Goal: Information Seeking & Learning: Learn about a topic

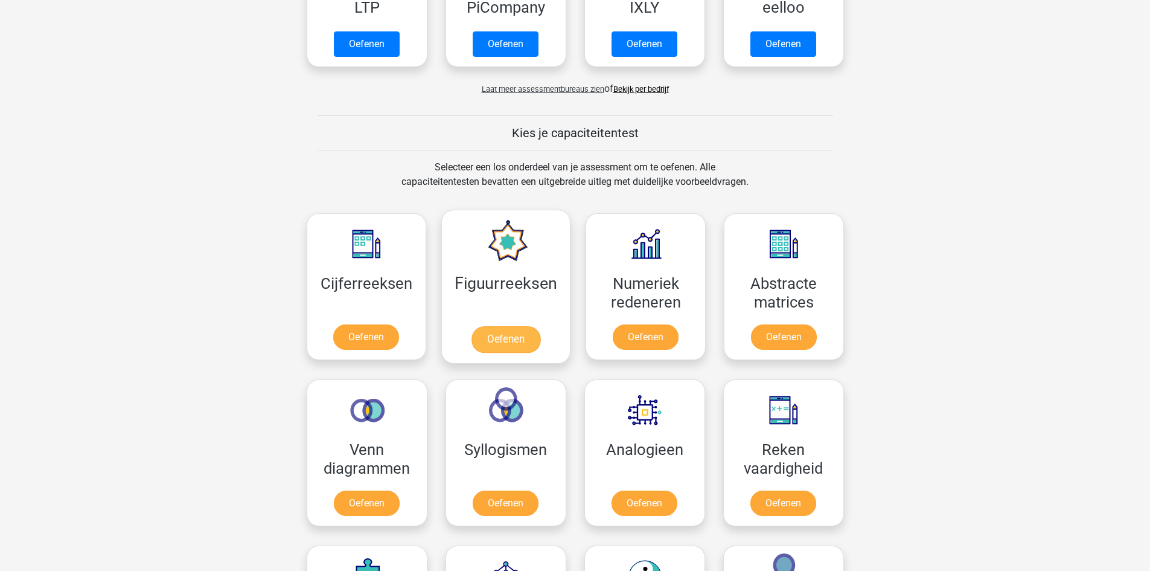
scroll to position [362, 0]
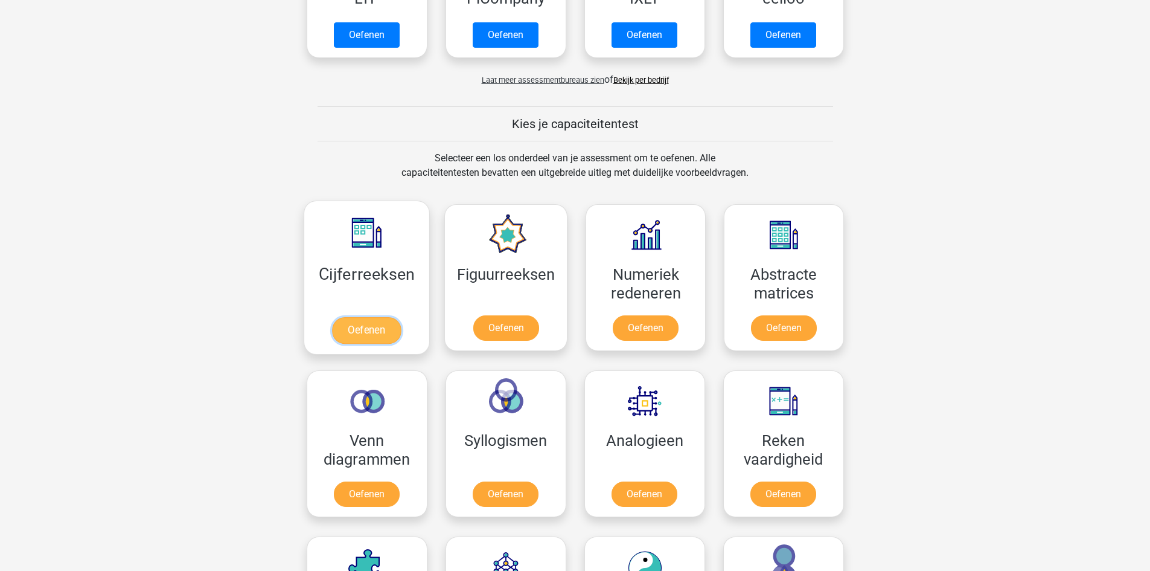
click at [342, 336] on link "Oefenen" at bounding box center [366, 330] width 69 height 27
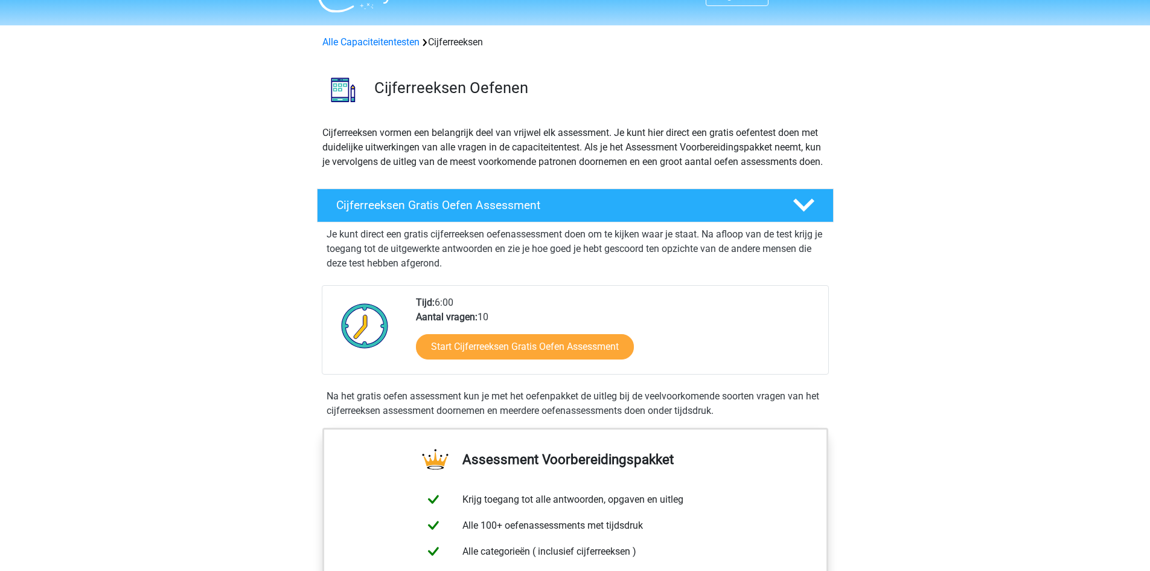
scroll to position [60, 0]
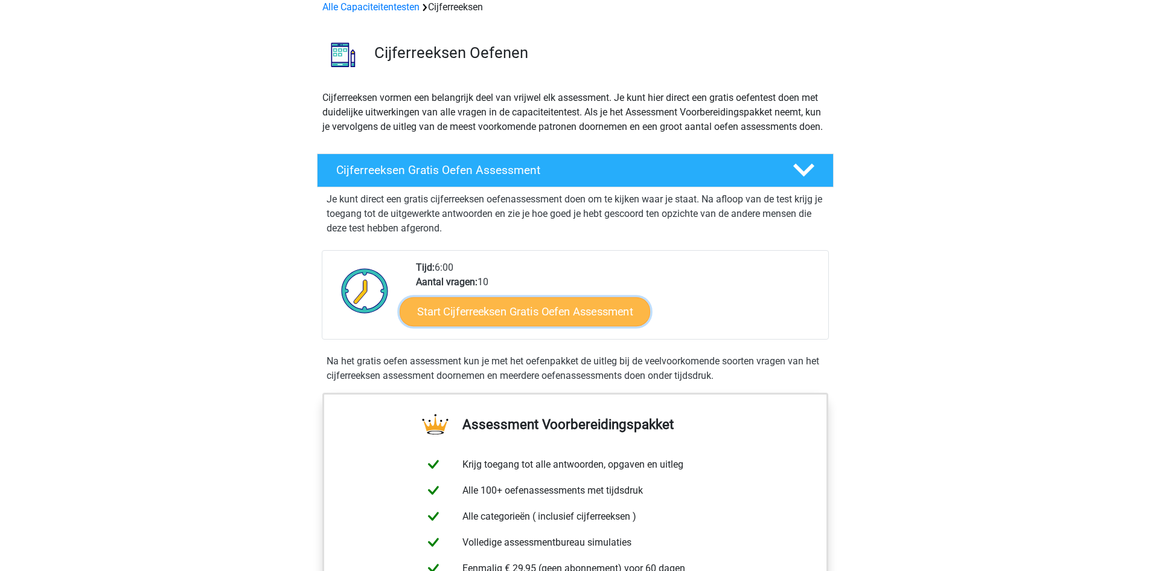
click at [562, 325] on link "Start Cijferreeksen Gratis Oefen Assessment" at bounding box center [525, 310] width 251 height 29
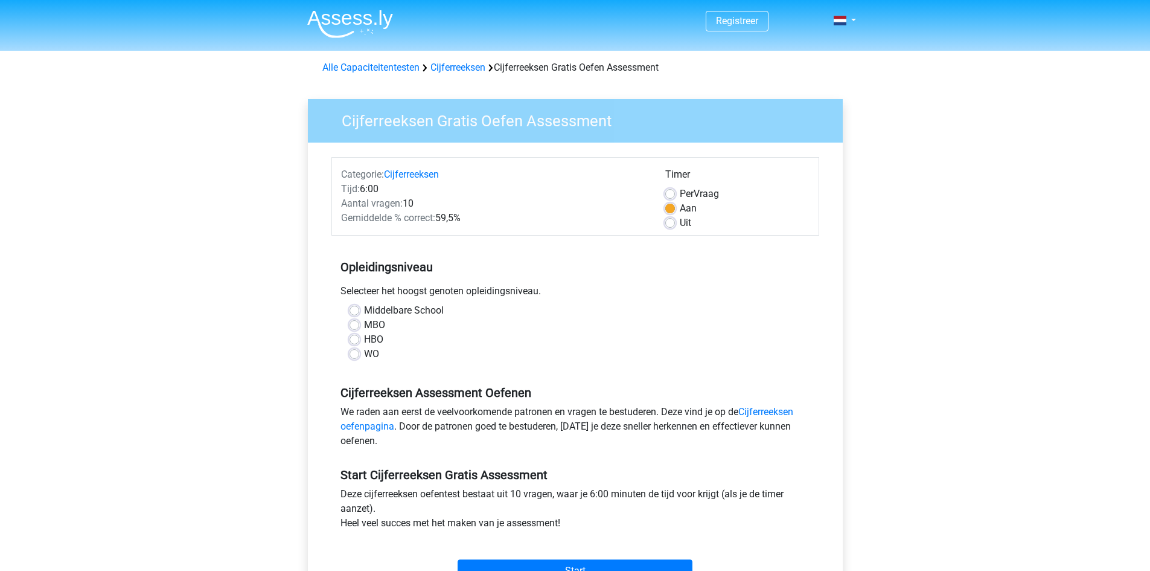
click at [364, 323] on label "MBO" at bounding box center [374, 325] width 21 height 14
click at [355, 323] on input "MBO" at bounding box center [355, 324] width 10 height 12
radio input "true"
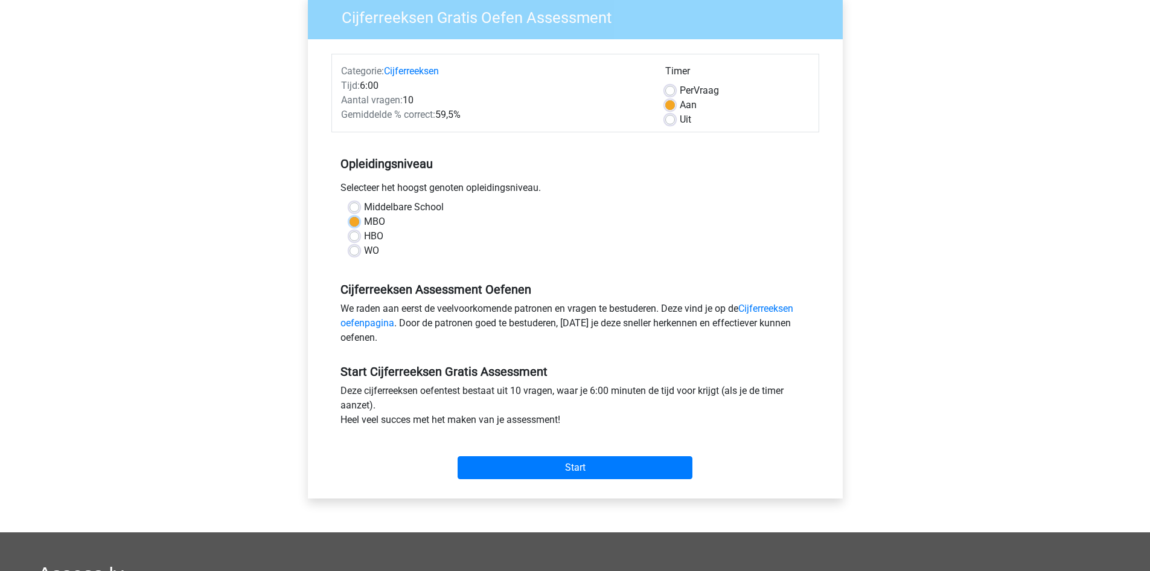
scroll to position [121, 0]
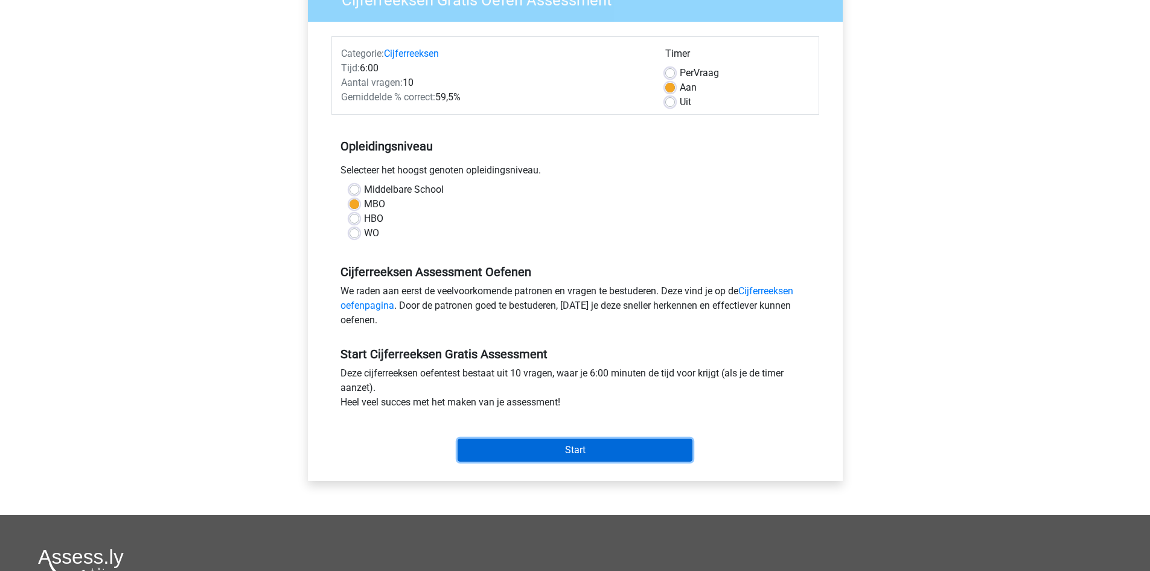
click at [599, 443] on input "Start" at bounding box center [575, 449] width 235 height 23
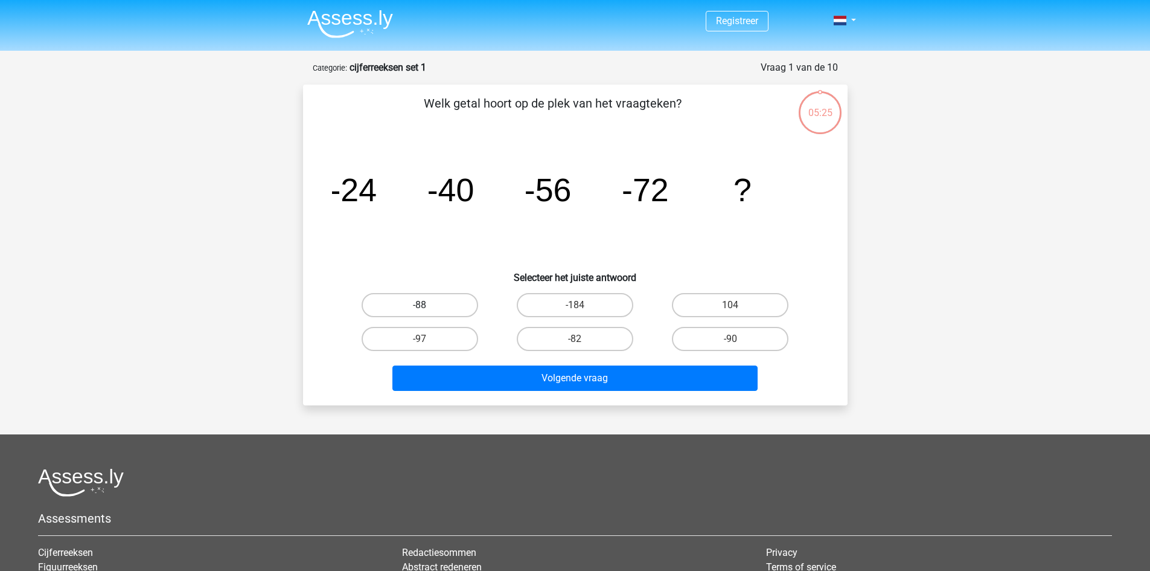
click at [442, 308] on label "-88" at bounding box center [420, 305] width 117 height 24
click at [427, 308] on input "-88" at bounding box center [424, 309] width 8 height 8
radio input "true"
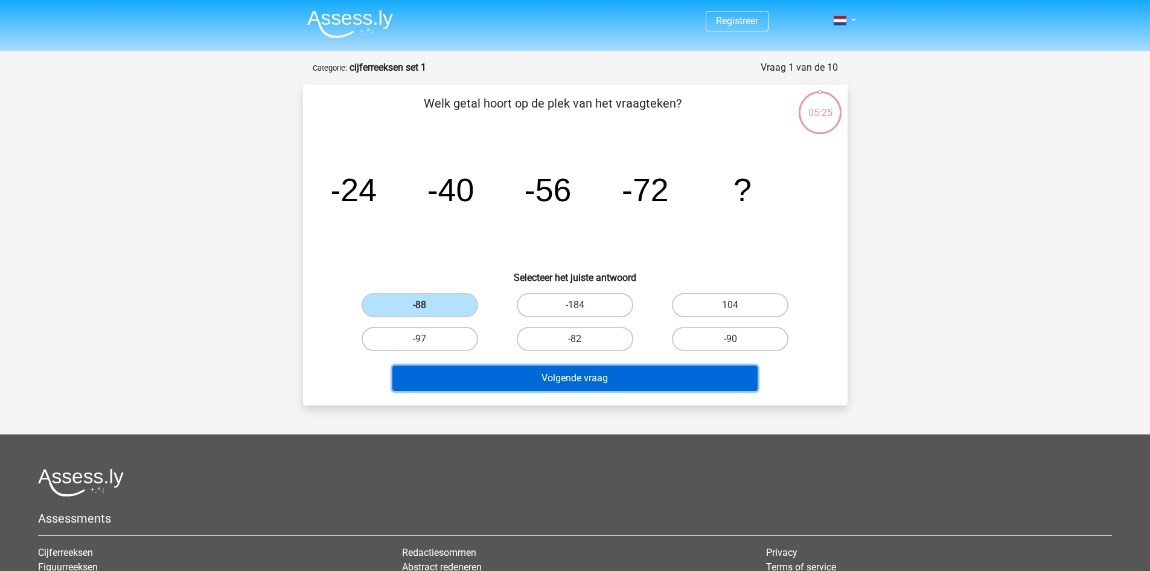
click at [606, 374] on button "Volgende vraag" at bounding box center [574, 377] width 365 height 25
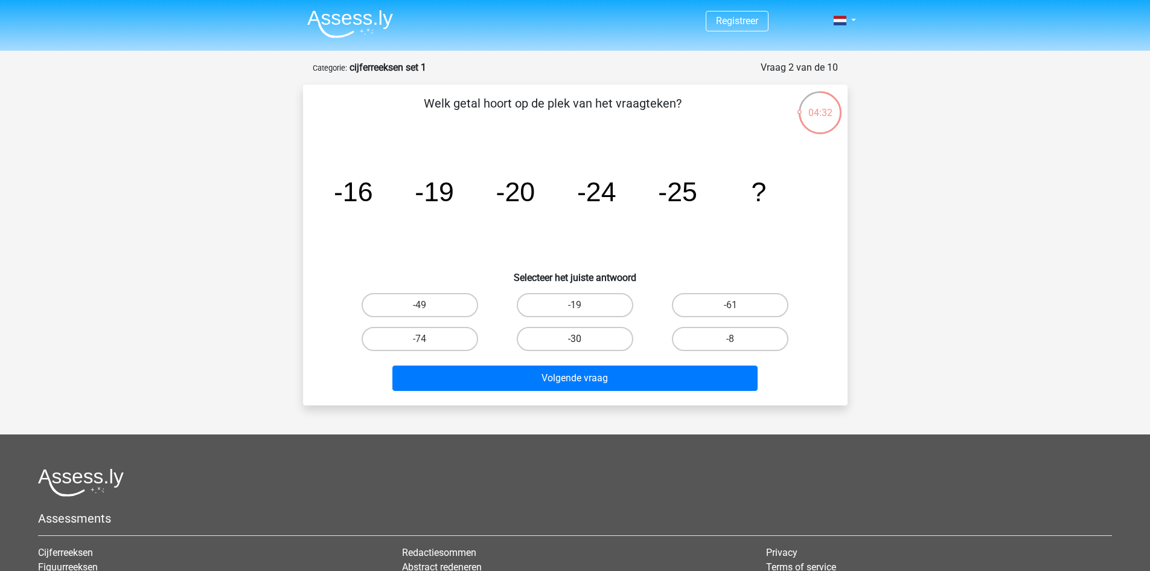
click at [589, 342] on label "-30" at bounding box center [575, 339] width 117 height 24
click at [583, 342] on input "-30" at bounding box center [579, 343] width 8 height 8
radio input "true"
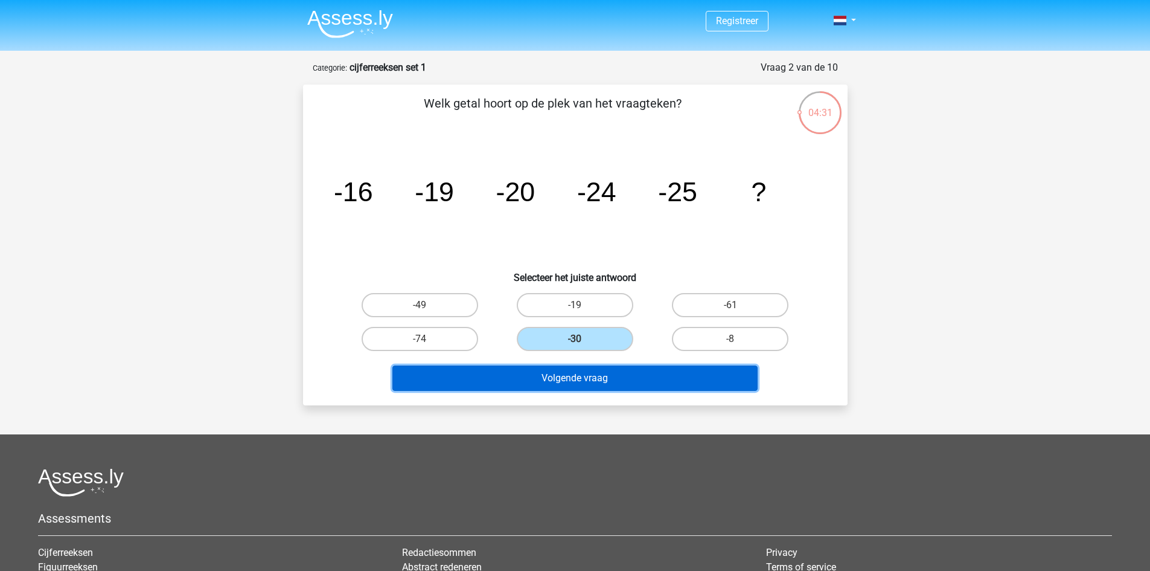
click at [605, 377] on button "Volgende vraag" at bounding box center [574, 377] width 365 height 25
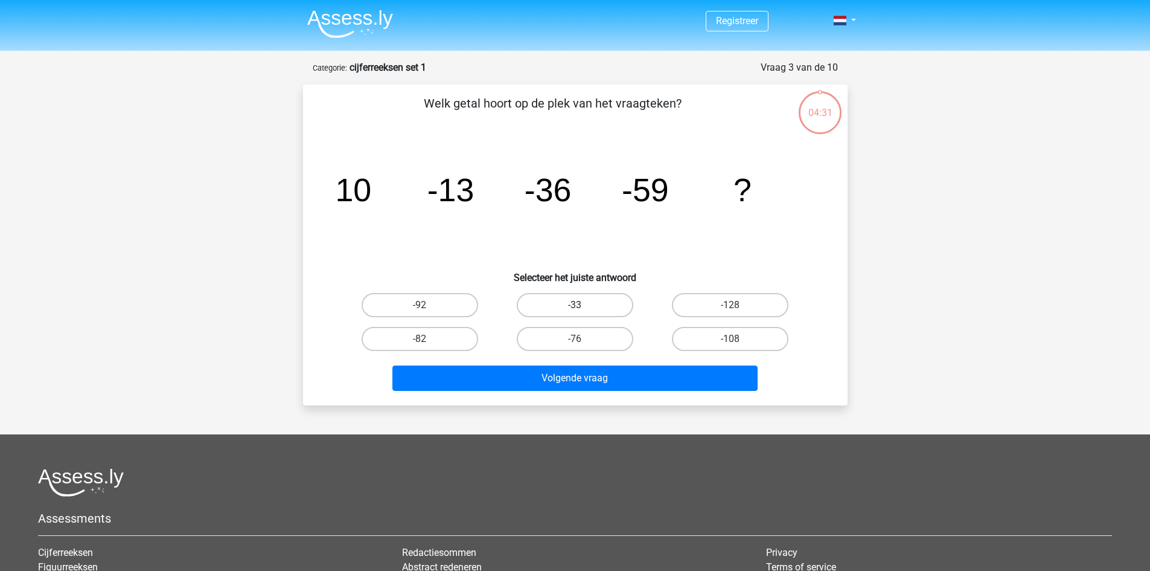
scroll to position [60, 0]
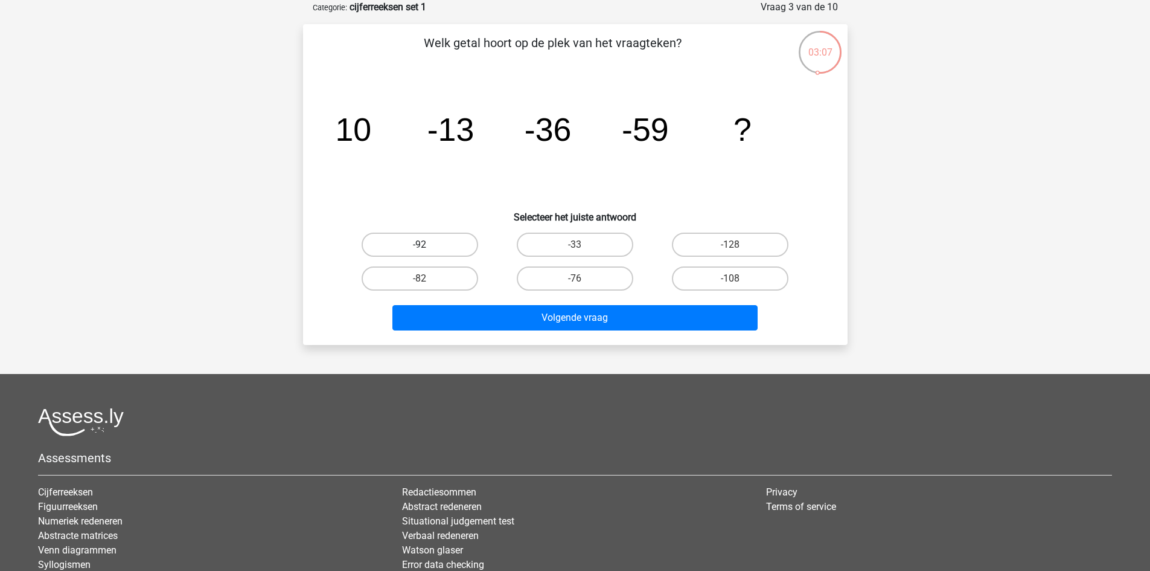
click at [446, 240] on label "-92" at bounding box center [420, 244] width 117 height 24
click at [427, 245] on input "-92" at bounding box center [424, 249] width 8 height 8
radio input "true"
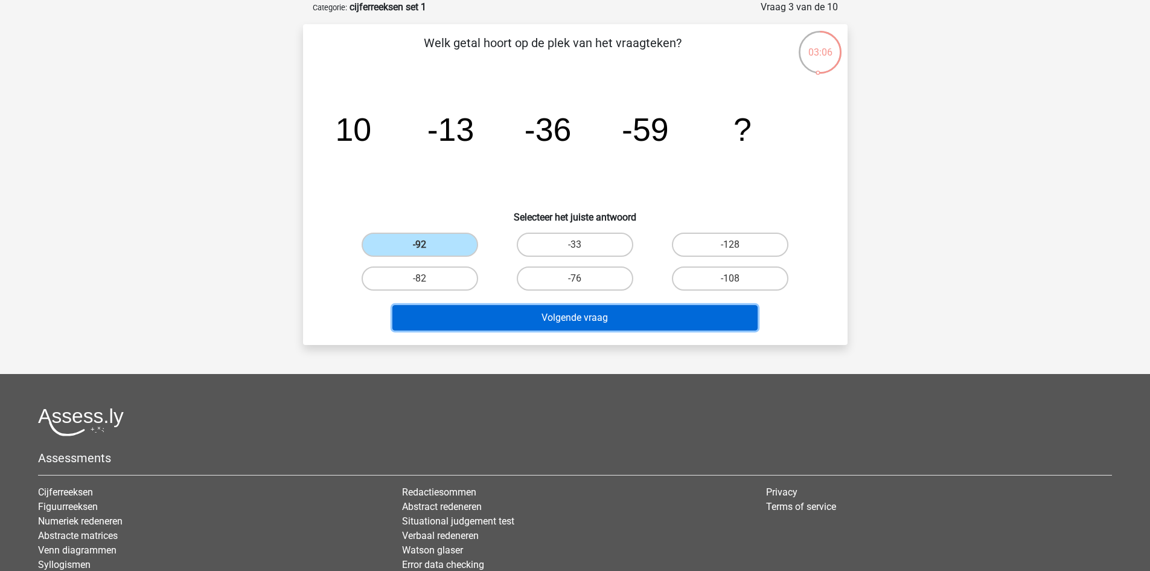
click at [605, 313] on button "Volgende vraag" at bounding box center [574, 317] width 365 height 25
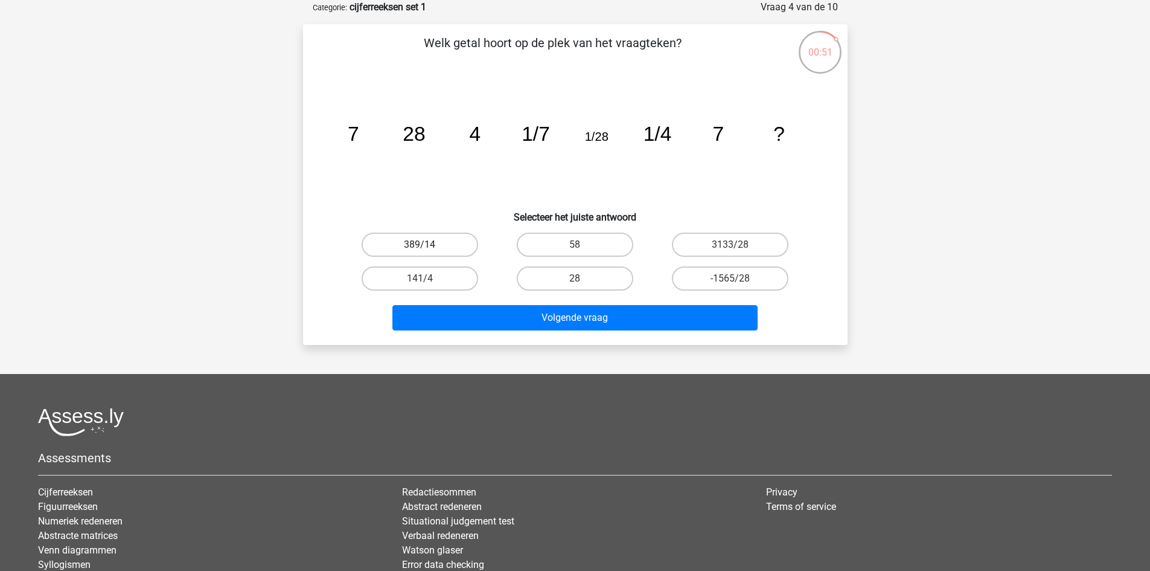
click at [414, 240] on label "389/14" at bounding box center [420, 244] width 117 height 24
click at [420, 245] on input "389/14" at bounding box center [424, 249] width 8 height 8
radio input "true"
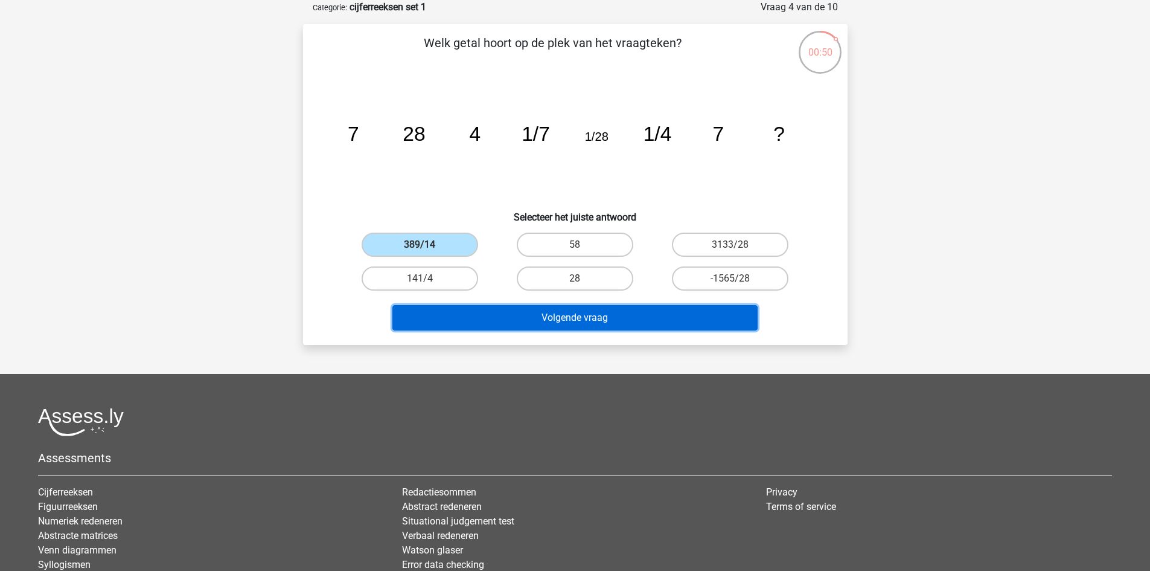
click at [552, 314] on button "Volgende vraag" at bounding box center [574, 317] width 365 height 25
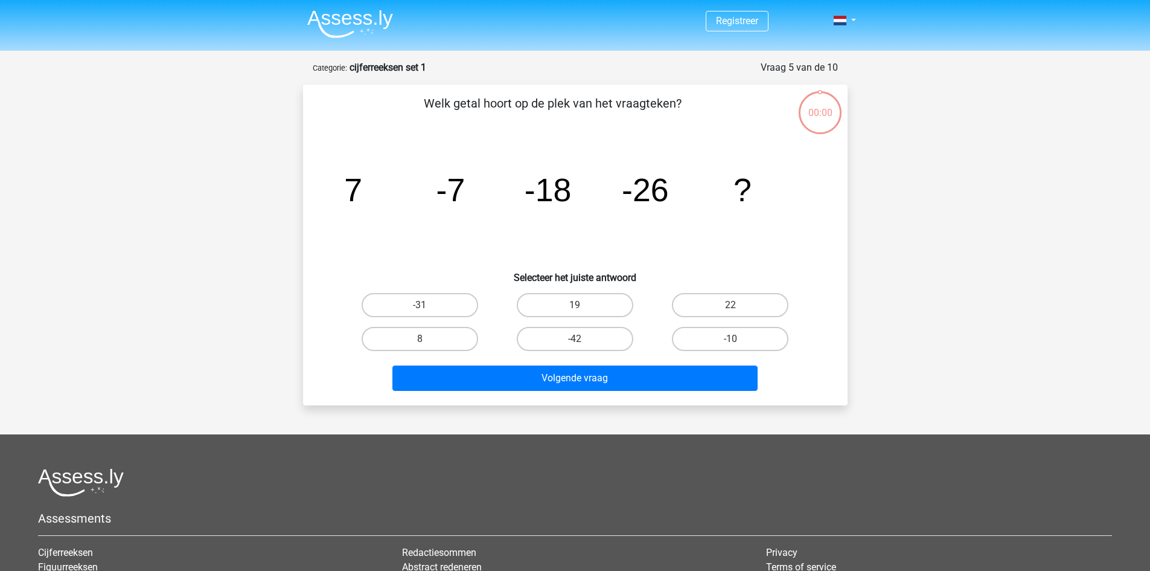
scroll to position [60, 0]
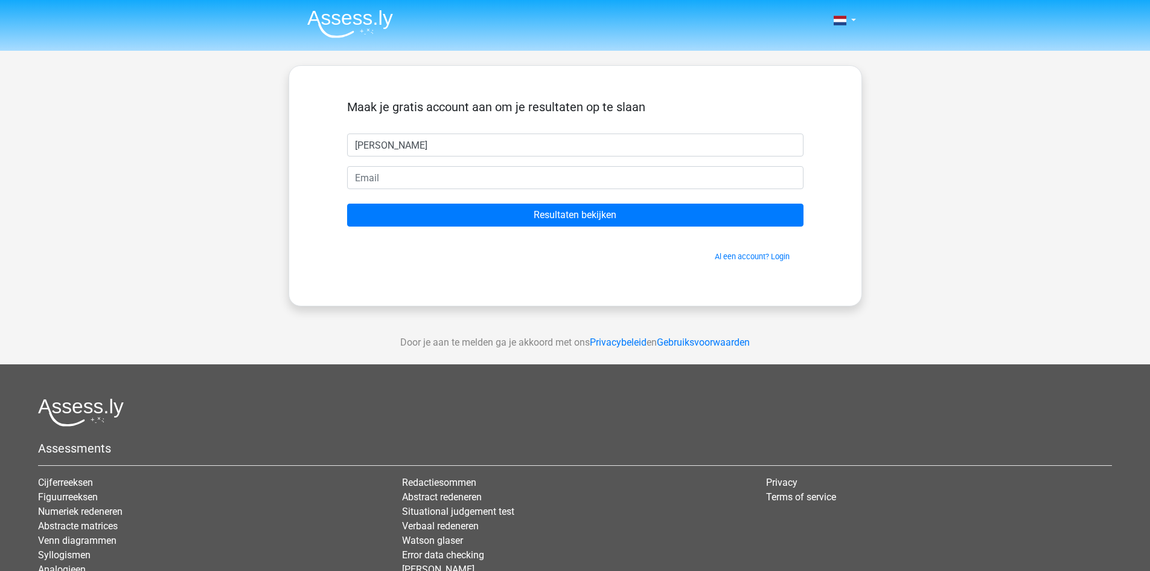
type input "[PERSON_NAME]"
type input "[EMAIL_ADDRESS][DOMAIN_NAME]"
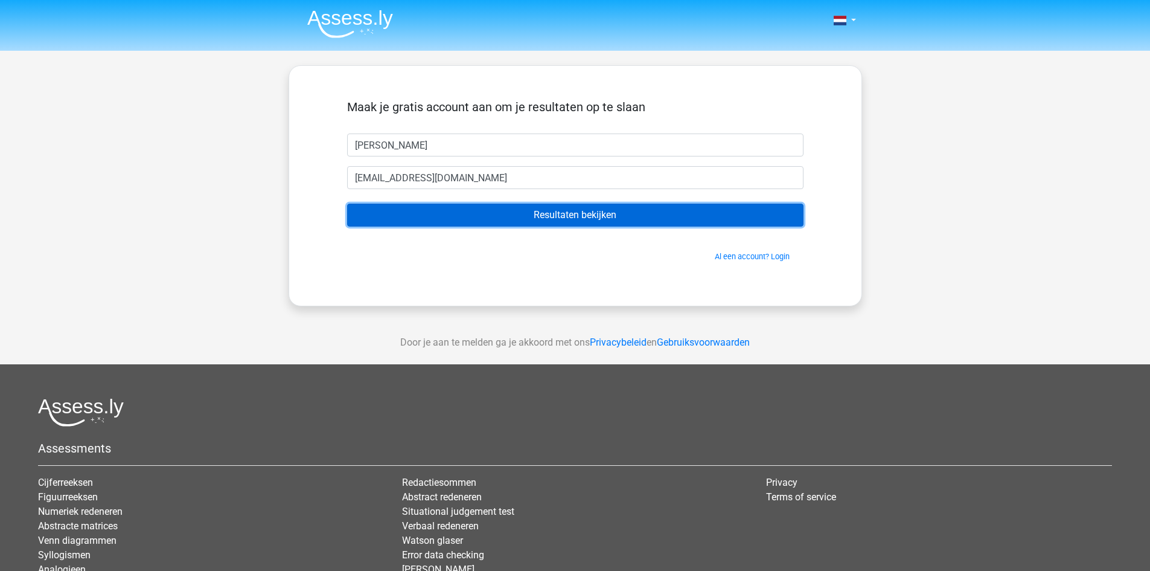
drag, startPoint x: 435, startPoint y: 190, endPoint x: 459, endPoint y: 218, distance: 37.3
click at [459, 218] on input "Resultaten bekijken" at bounding box center [575, 214] width 456 height 23
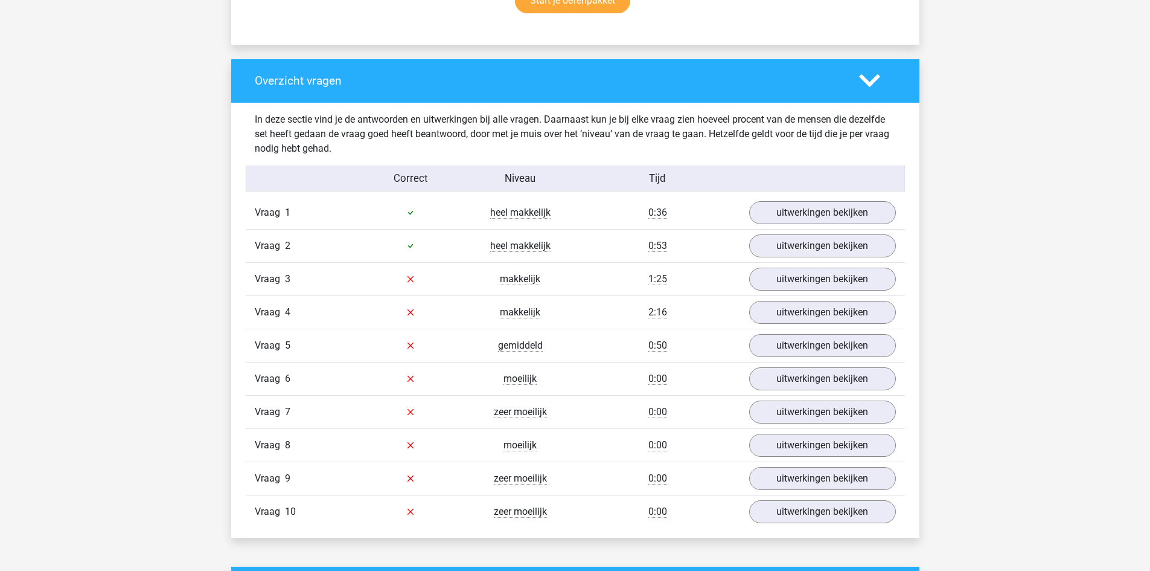
scroll to position [845, 0]
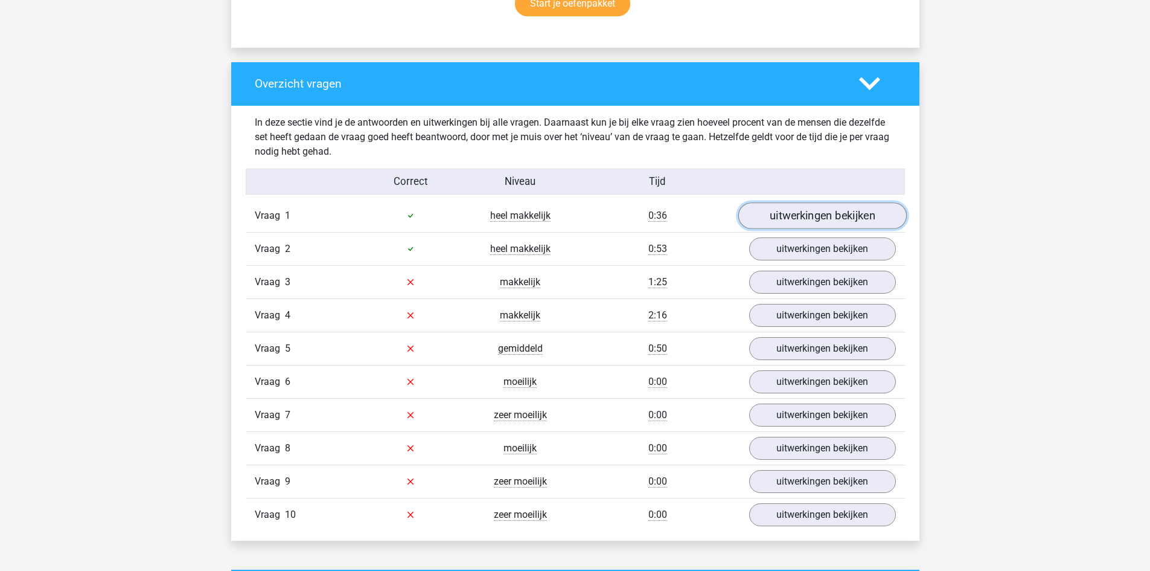
click at [799, 205] on link "uitwerkingen bekijken" at bounding box center [822, 215] width 168 height 27
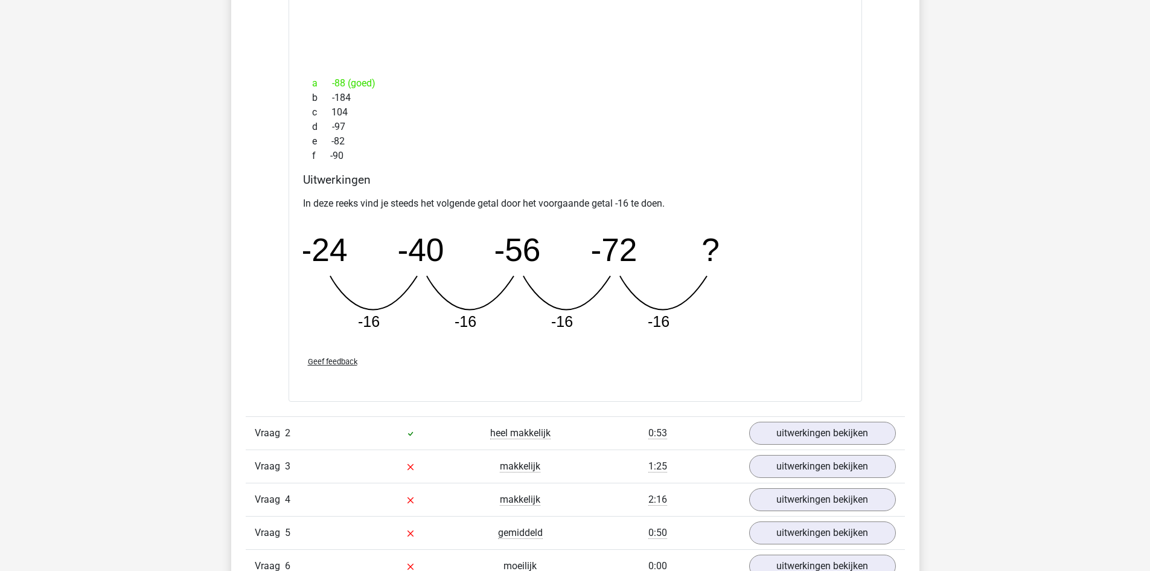
scroll to position [1207, 0]
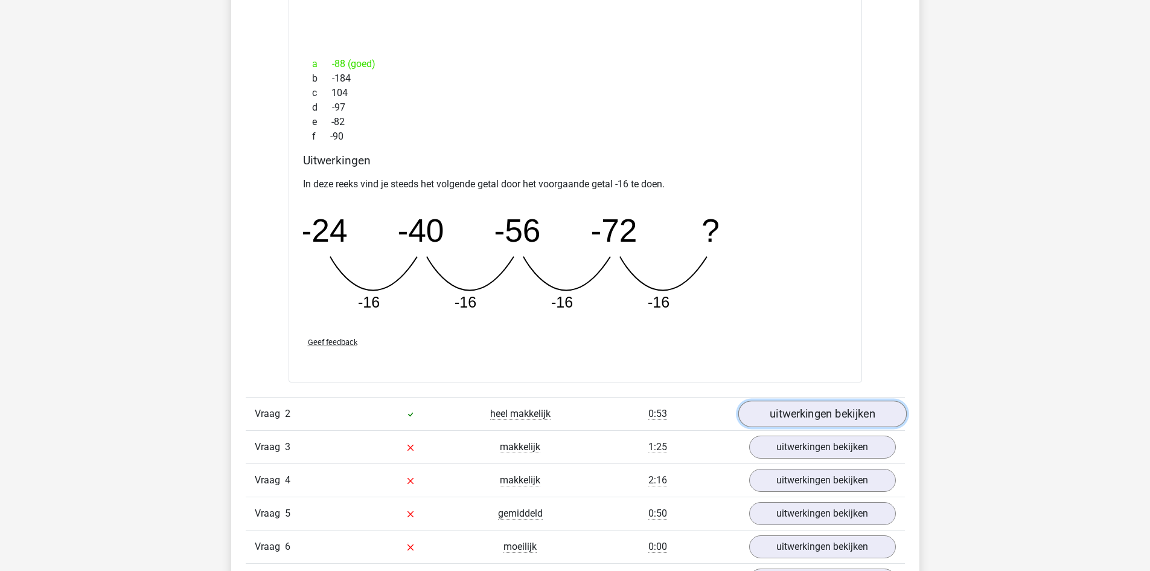
click at [799, 408] on link "uitwerkingen bekijken" at bounding box center [822, 414] width 168 height 27
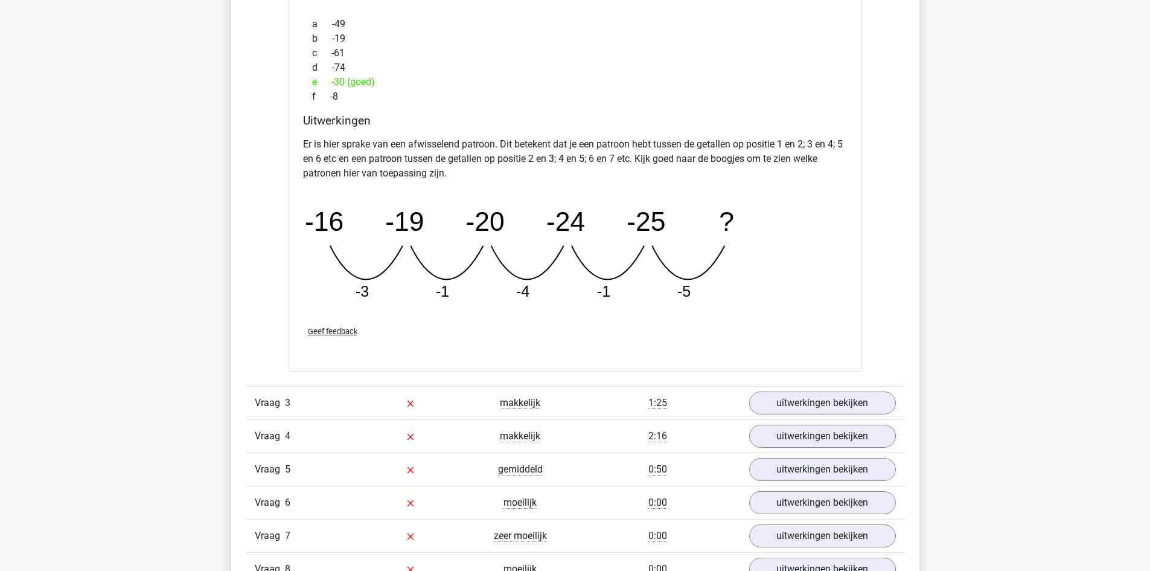
scroll to position [1811, 0]
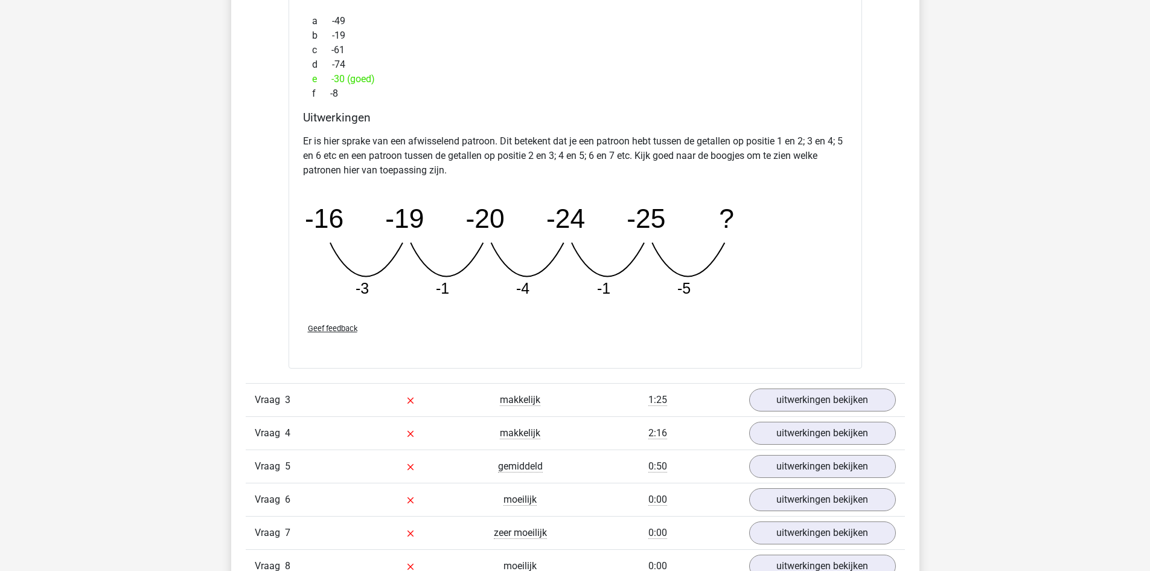
click at [789, 415] on div "Vraag 3 makkelijk 1:25 uitwerkingen bekijken" at bounding box center [575, 399] width 659 height 33
click at [796, 397] on link "uitwerkingen bekijken" at bounding box center [822, 399] width 168 height 27
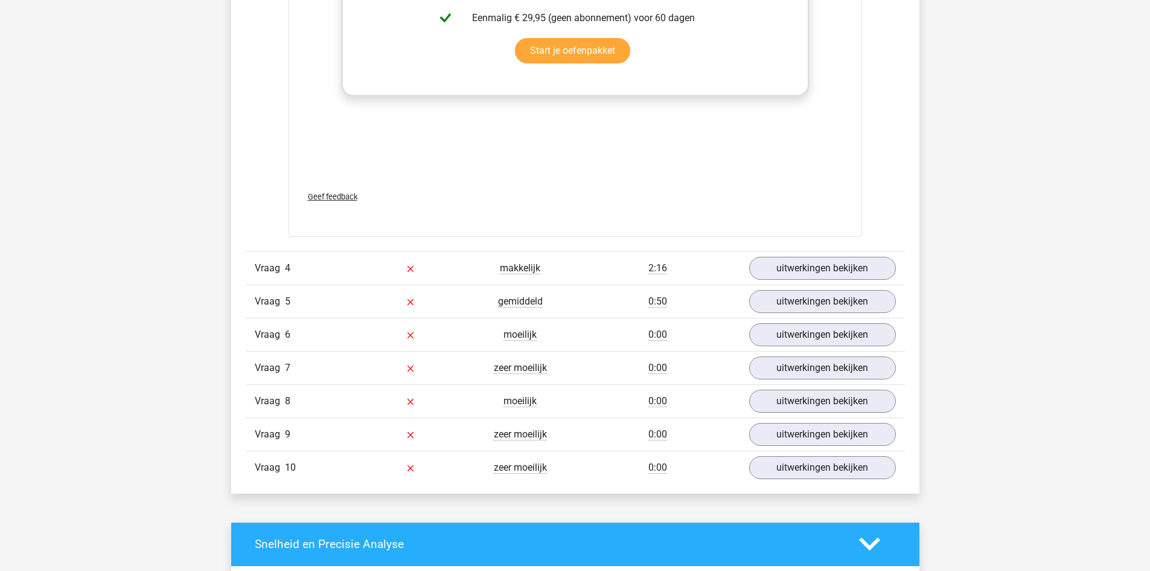
scroll to position [2656, 0]
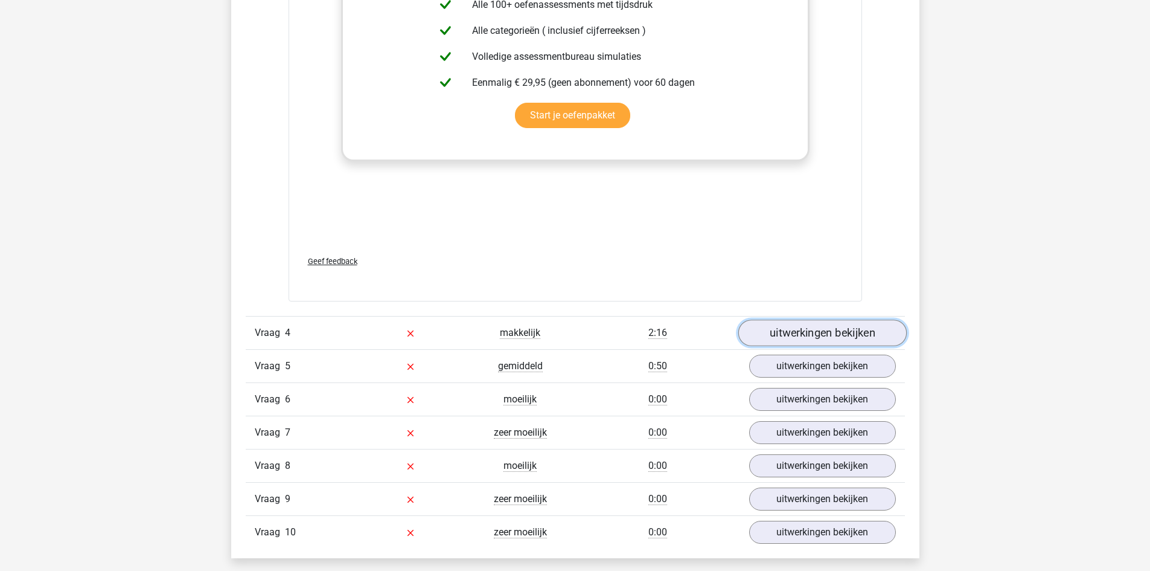
click at [782, 325] on link "uitwerkingen bekijken" at bounding box center [822, 332] width 168 height 27
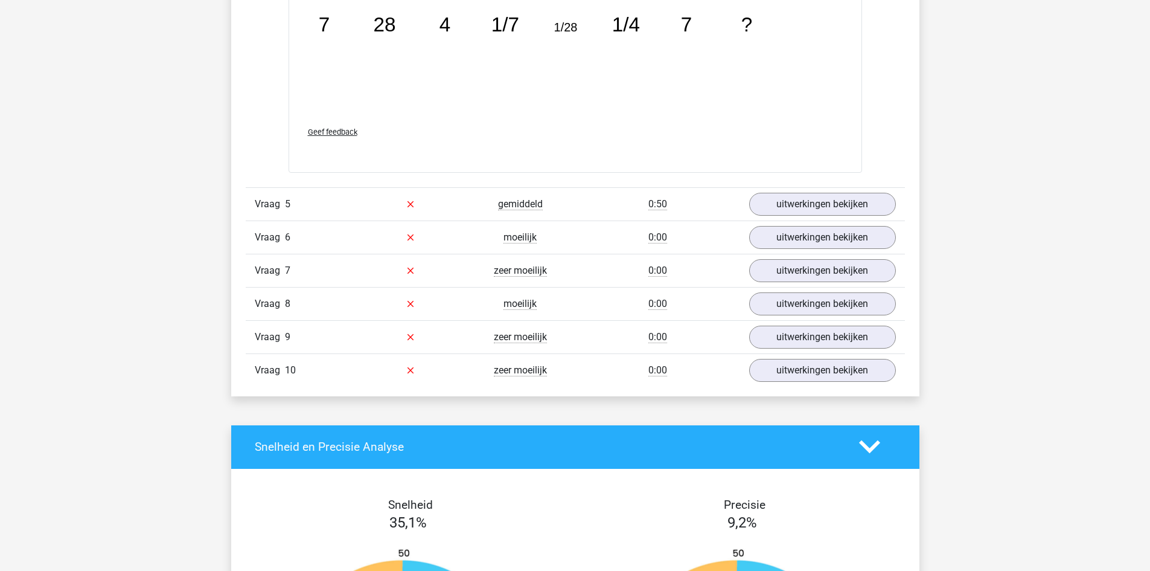
scroll to position [3502, 0]
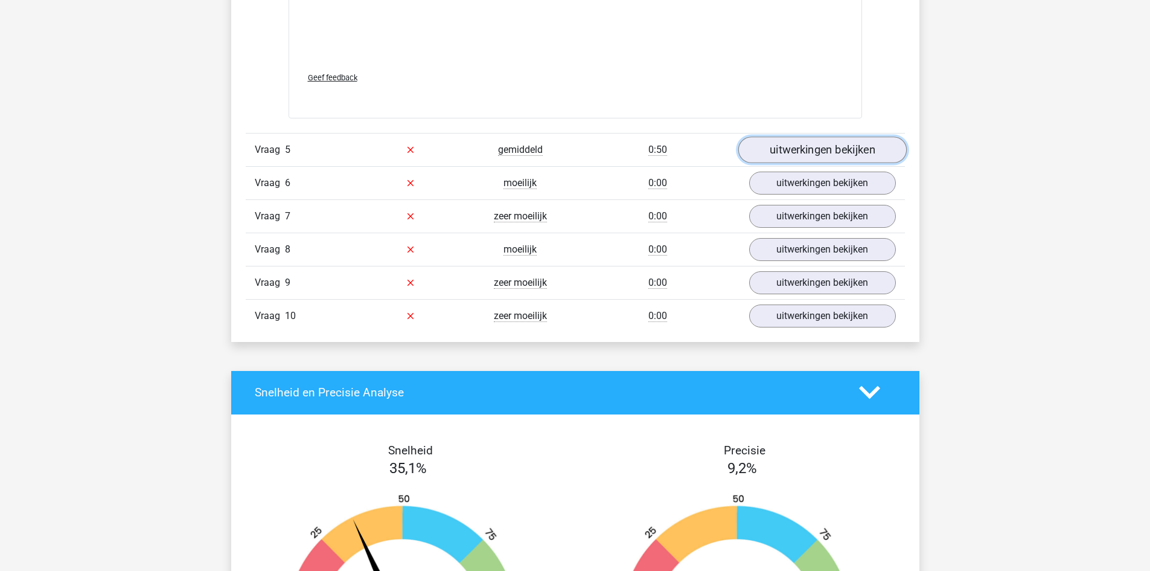
click at [787, 145] on link "uitwerkingen bekijken" at bounding box center [822, 149] width 168 height 27
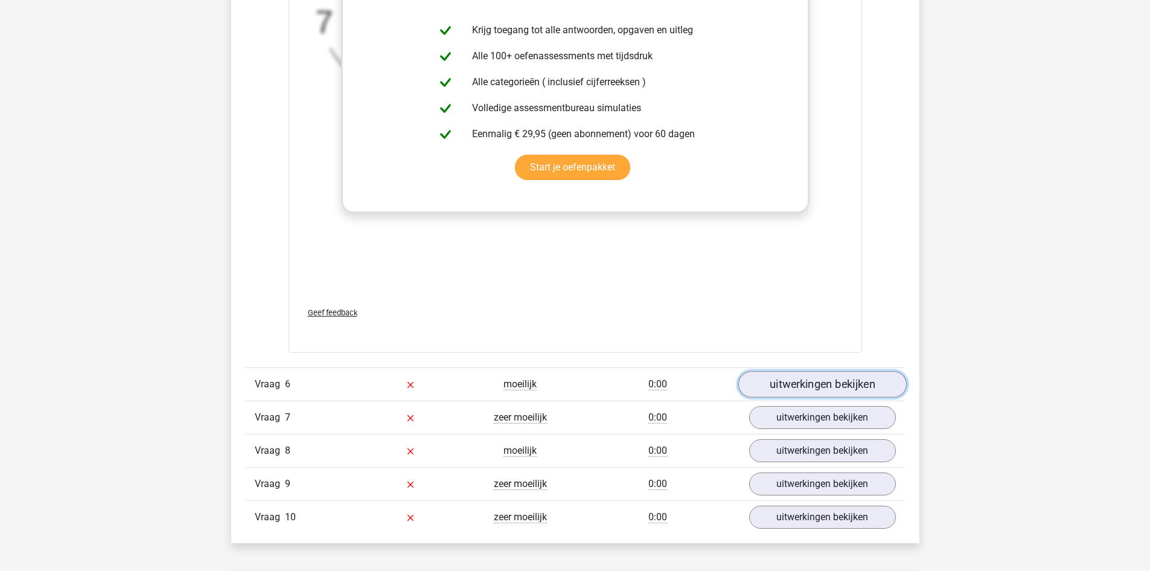
click at [834, 388] on link "uitwerkingen bekijken" at bounding box center [822, 384] width 168 height 27
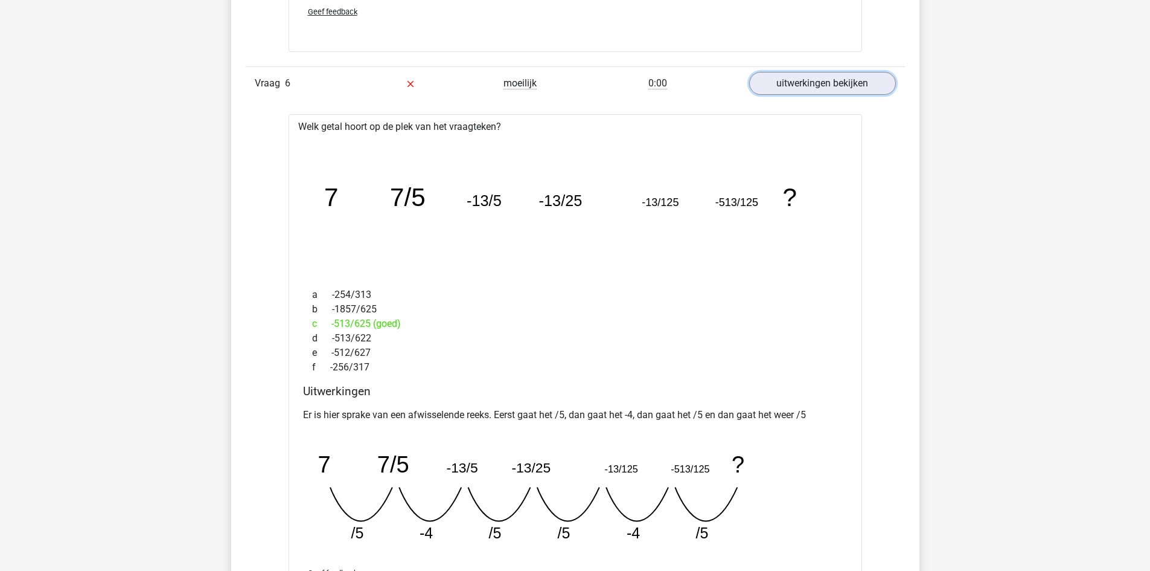
scroll to position [4347, 0]
